Goal: Transaction & Acquisition: Purchase product/service

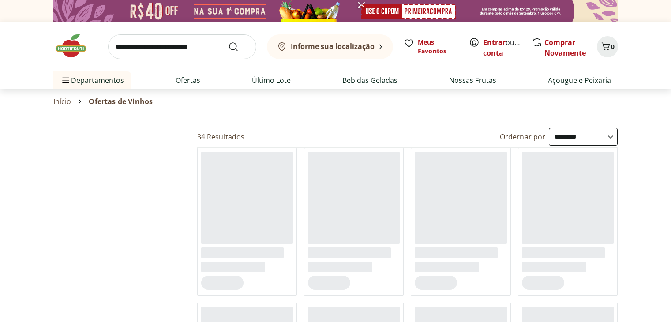
select select "**********"
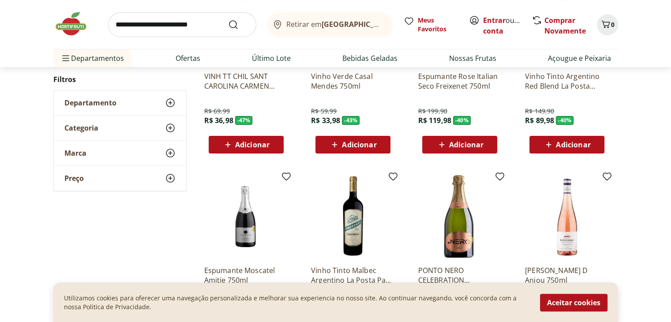
scroll to position [177, 0]
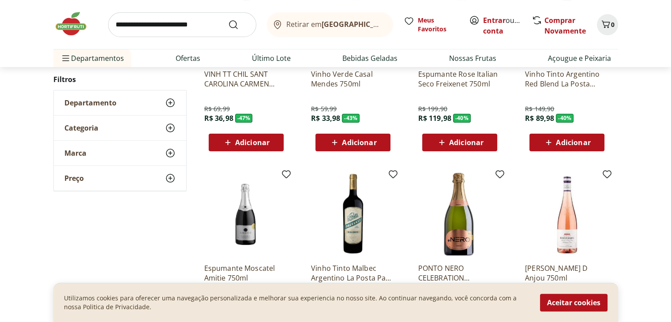
click at [370, 140] on span "Adicionar" at bounding box center [359, 142] width 34 height 7
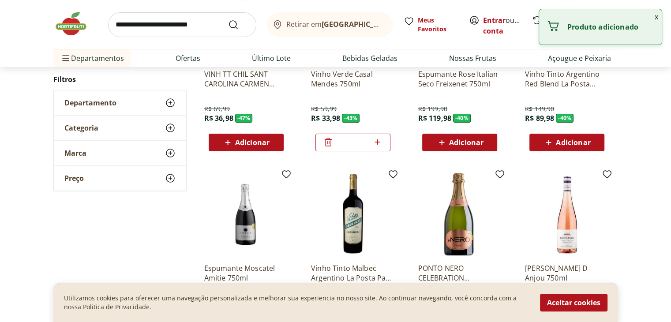
click at [377, 143] on icon at bounding box center [377, 142] width 11 height 11
type input "*"
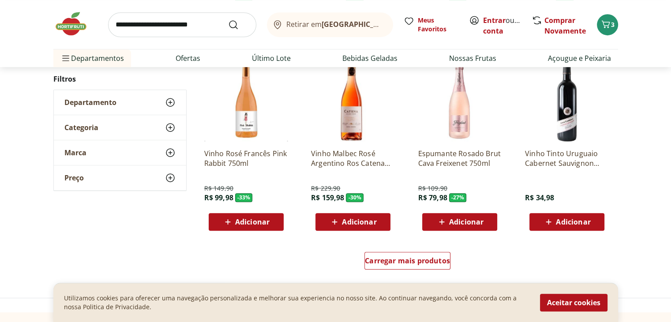
scroll to position [530, 0]
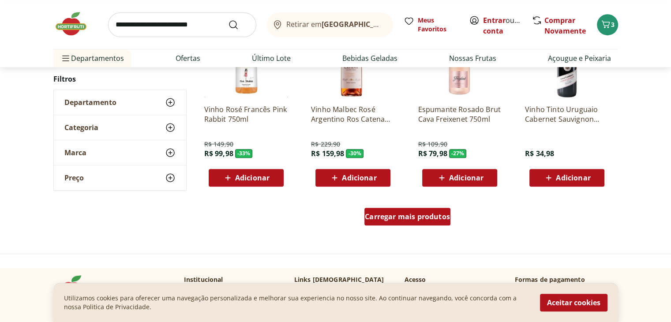
click at [395, 219] on span "Carregar mais produtos" at bounding box center [407, 216] width 85 height 7
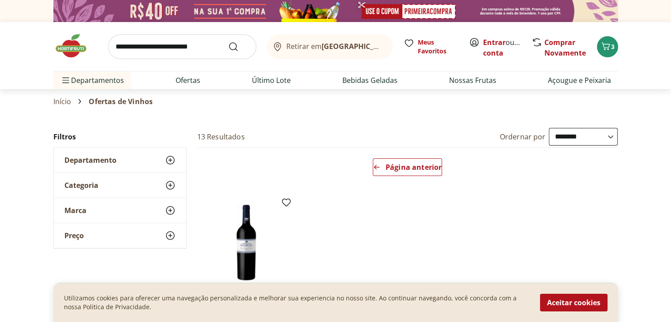
click at [240, 8] on img at bounding box center [335, 11] width 565 height 22
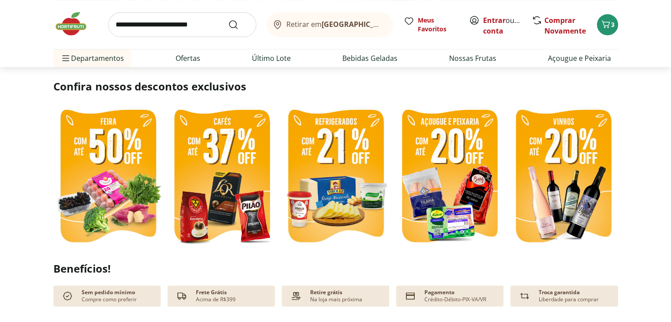
scroll to position [221, 0]
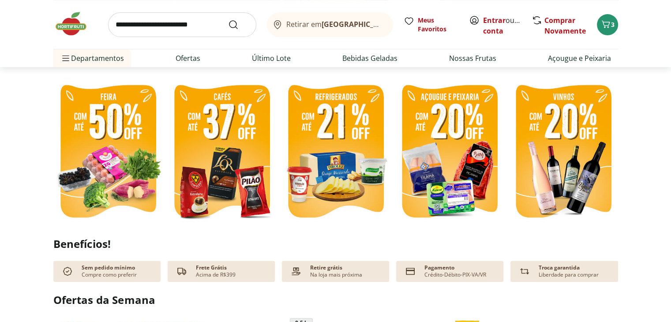
click at [572, 125] on img at bounding box center [563, 152] width 109 height 146
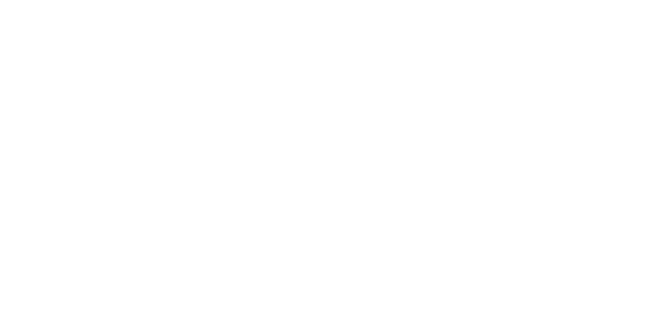
select select "**********"
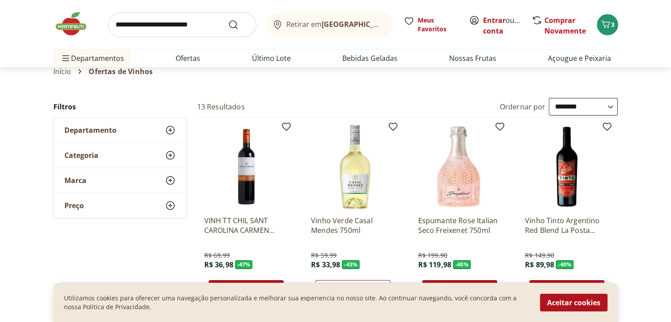
scroll to position [44, 0]
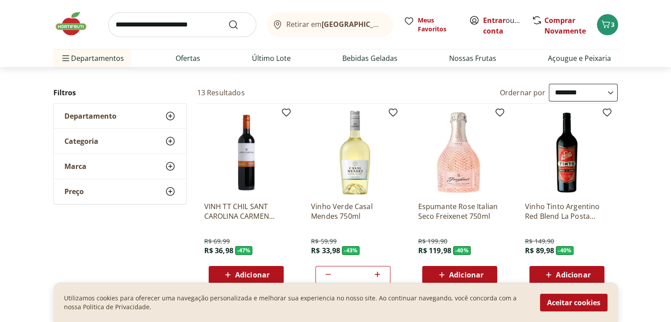
click at [249, 185] on img at bounding box center [246, 153] width 84 height 84
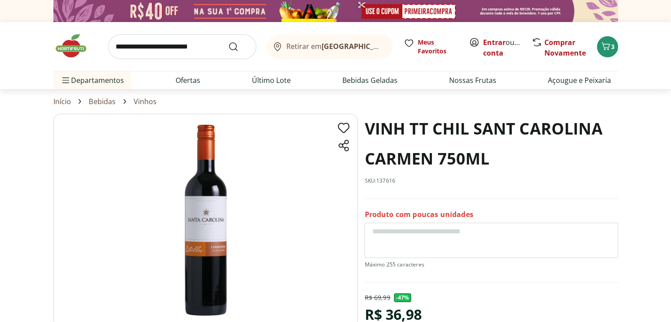
scroll to position [88, 0]
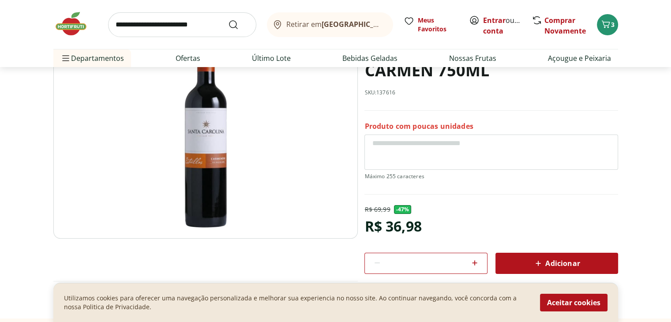
click at [475, 263] on icon at bounding box center [475, 263] width 11 height 11
click at [476, 263] on icon at bounding box center [475, 263] width 11 height 11
click at [559, 264] on span "Adicionar" at bounding box center [556, 263] width 47 height 11
click at [376, 263] on icon at bounding box center [377, 263] width 5 height 1
click at [571, 262] on span "Adicionar" at bounding box center [556, 263] width 47 height 11
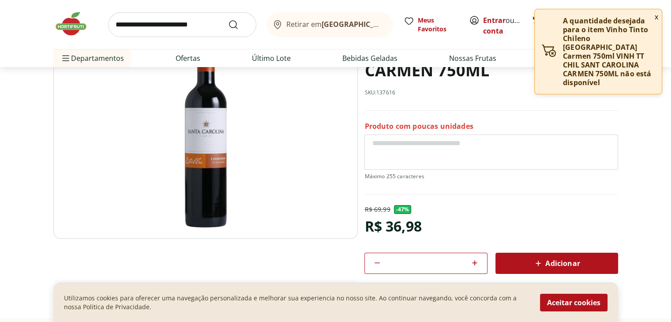
click at [375, 265] on icon at bounding box center [377, 263] width 11 height 11
type input "*"
click at [564, 261] on span "Adicionar" at bounding box center [556, 263] width 47 height 11
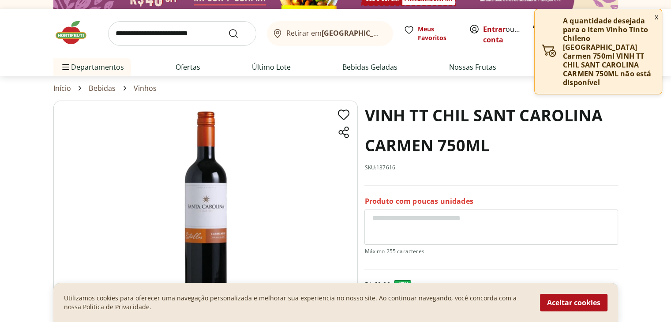
scroll to position [0, 0]
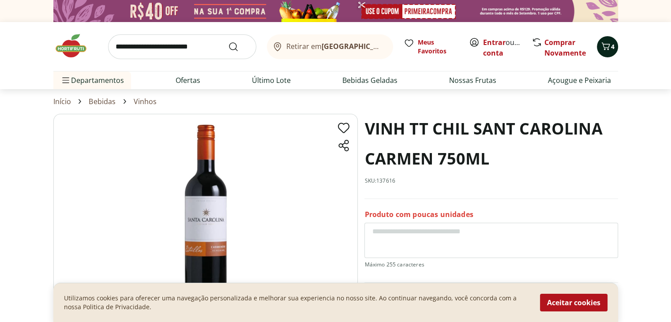
click at [607, 48] on icon "Carrinho" at bounding box center [606, 46] width 8 height 8
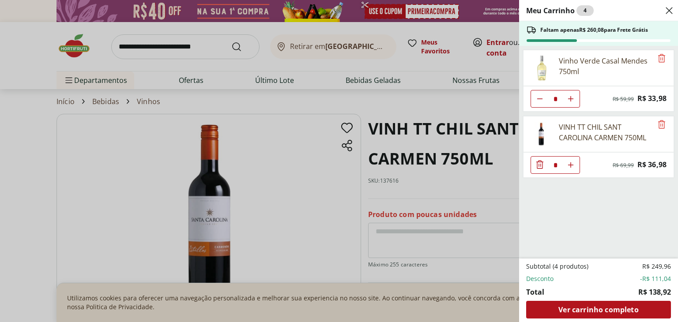
click at [185, 52] on div "Meu Carrinho 4 Faltam apenas R$ 260,08 para Frete Grátis Vinho Verde Casal Mend…" at bounding box center [339, 161] width 678 height 322
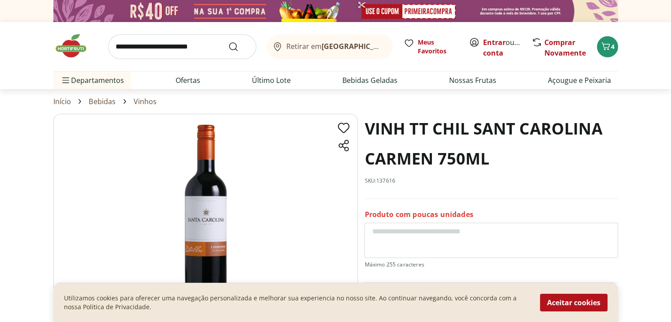
click at [138, 43] on input "search" at bounding box center [182, 46] width 148 height 25
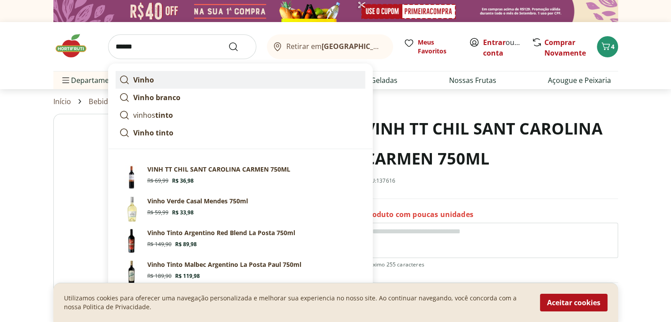
click at [150, 78] on strong "Vinho" at bounding box center [143, 80] width 21 height 10
type input "*****"
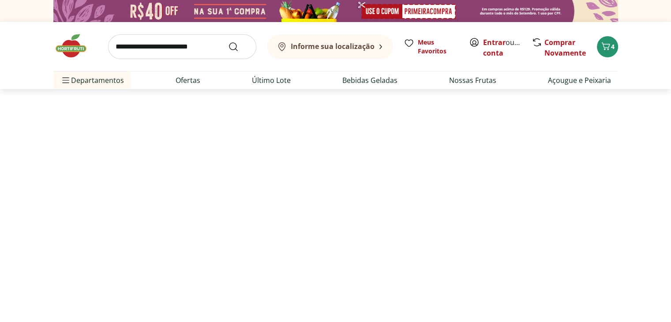
select select "**********"
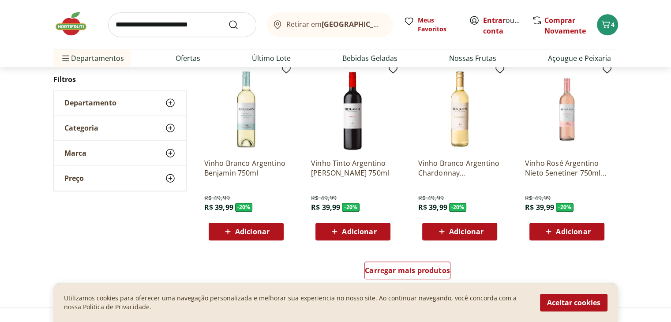
scroll to position [530, 0]
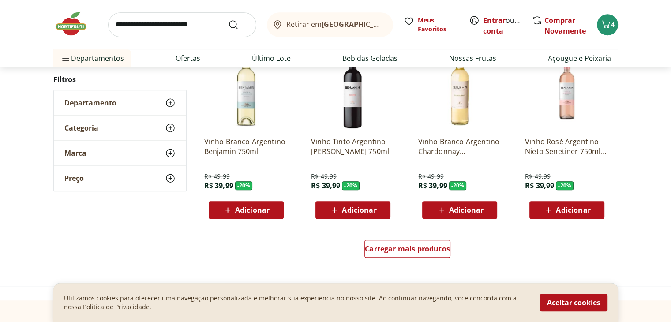
click at [352, 210] on span "Adicionar" at bounding box center [359, 210] width 34 height 7
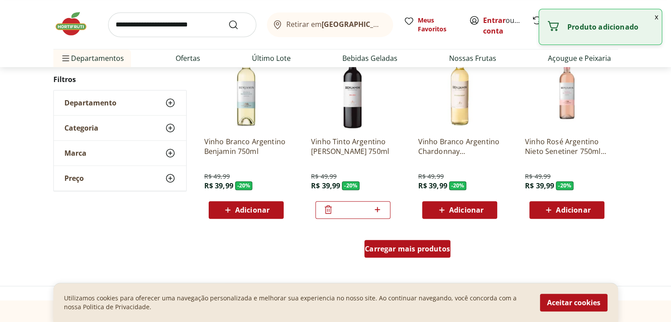
click at [419, 253] on span "Carregar mais produtos" at bounding box center [407, 248] width 85 height 7
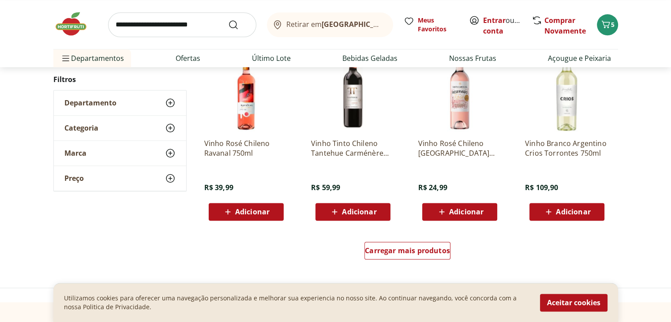
scroll to position [1148, 0]
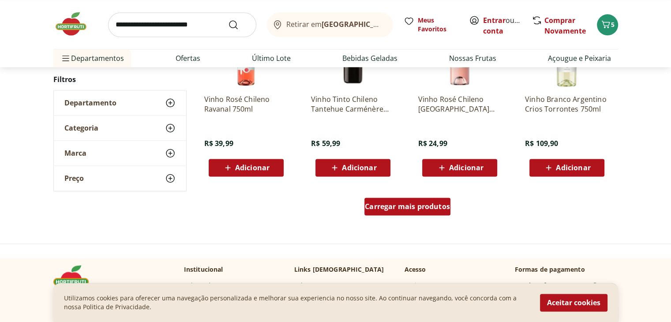
click at [406, 205] on span "Carregar mais produtos" at bounding box center [407, 206] width 85 height 7
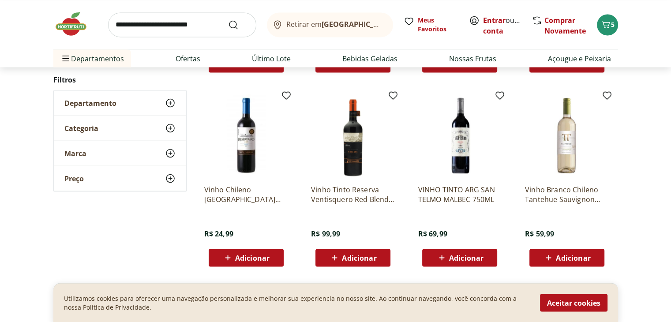
scroll to position [1501, 0]
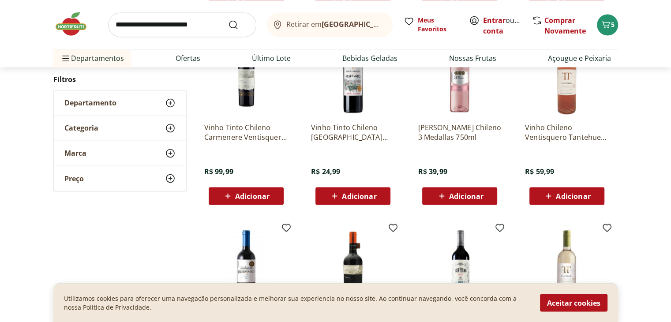
click at [456, 197] on span "Adicionar" at bounding box center [466, 195] width 34 height 7
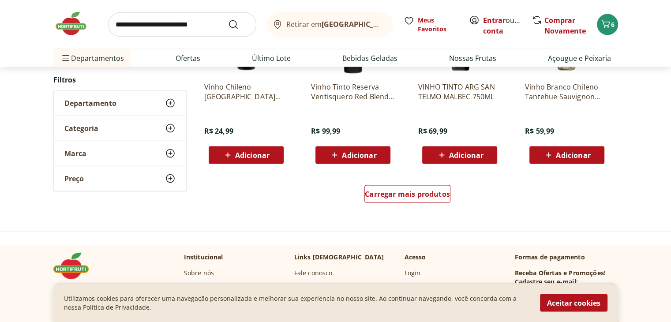
scroll to position [1854, 0]
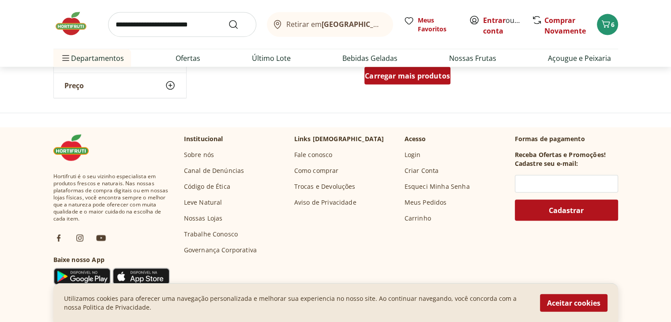
click at [404, 73] on span "Carregar mais produtos" at bounding box center [407, 75] width 85 height 7
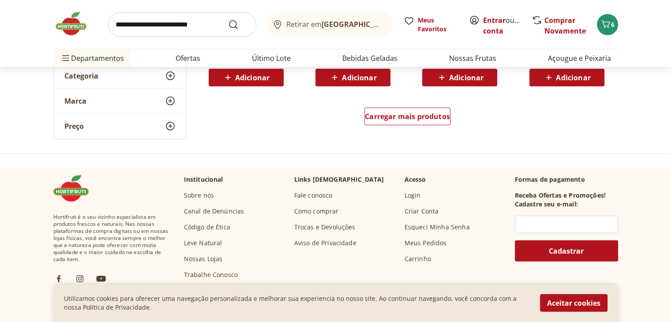
scroll to position [2428, 0]
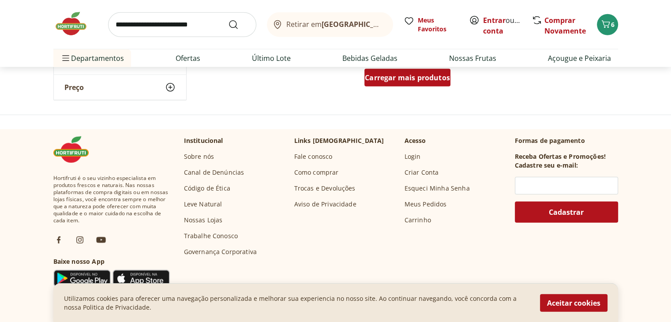
click at [411, 80] on span "Carregar mais produtos" at bounding box center [407, 77] width 85 height 7
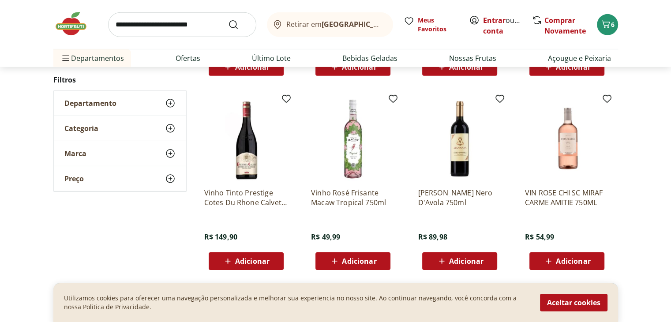
scroll to position [2869, 0]
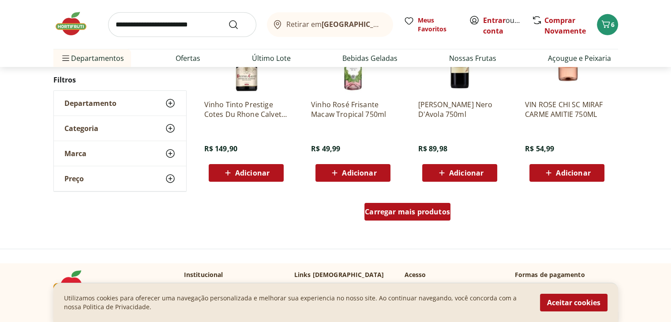
click at [418, 215] on span "Carregar mais produtos" at bounding box center [407, 211] width 85 height 7
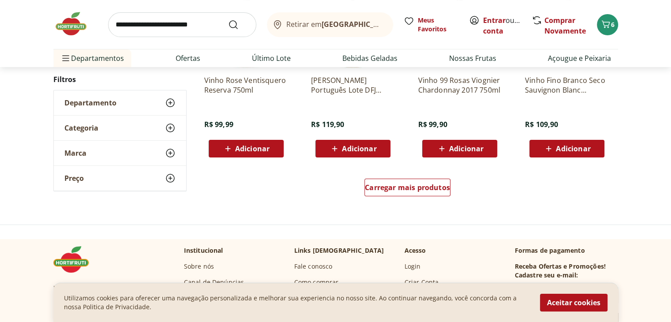
scroll to position [3532, 0]
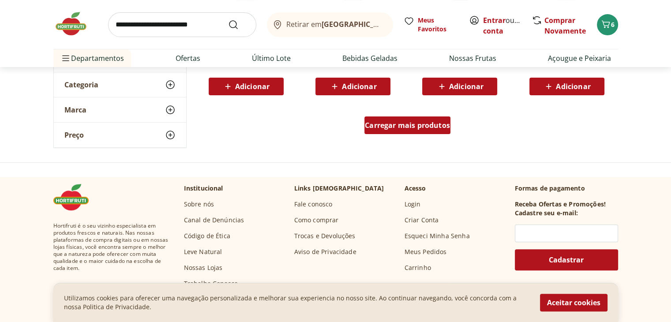
click at [427, 125] on span "Carregar mais produtos" at bounding box center [407, 125] width 85 height 7
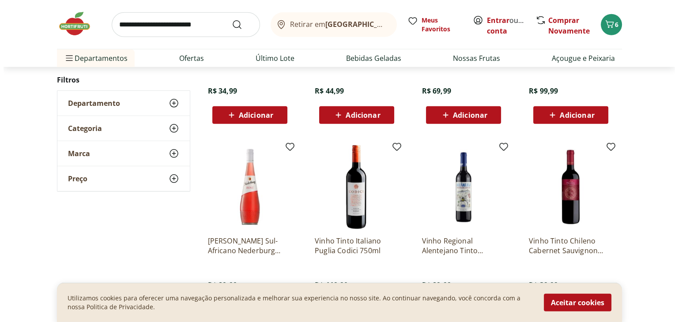
scroll to position [2428, 0]
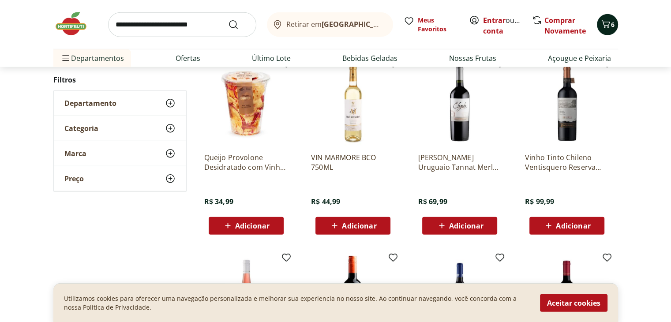
click at [609, 22] on icon "Carrinho" at bounding box center [606, 24] width 8 height 8
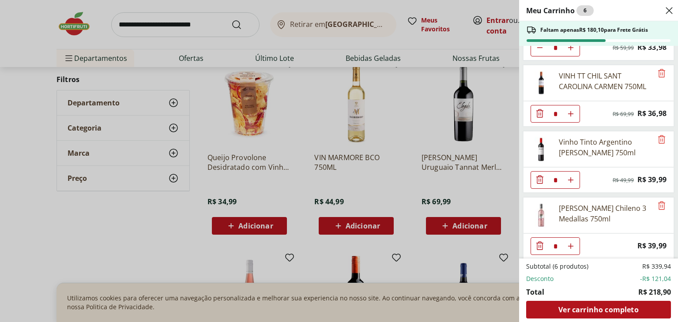
scroll to position [53, 0]
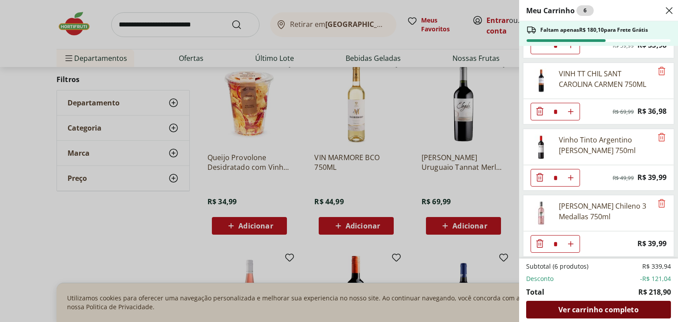
click at [592, 311] on span "Ver carrinho completo" at bounding box center [598, 309] width 80 height 7
